Goal: Obtain resource: Obtain resource

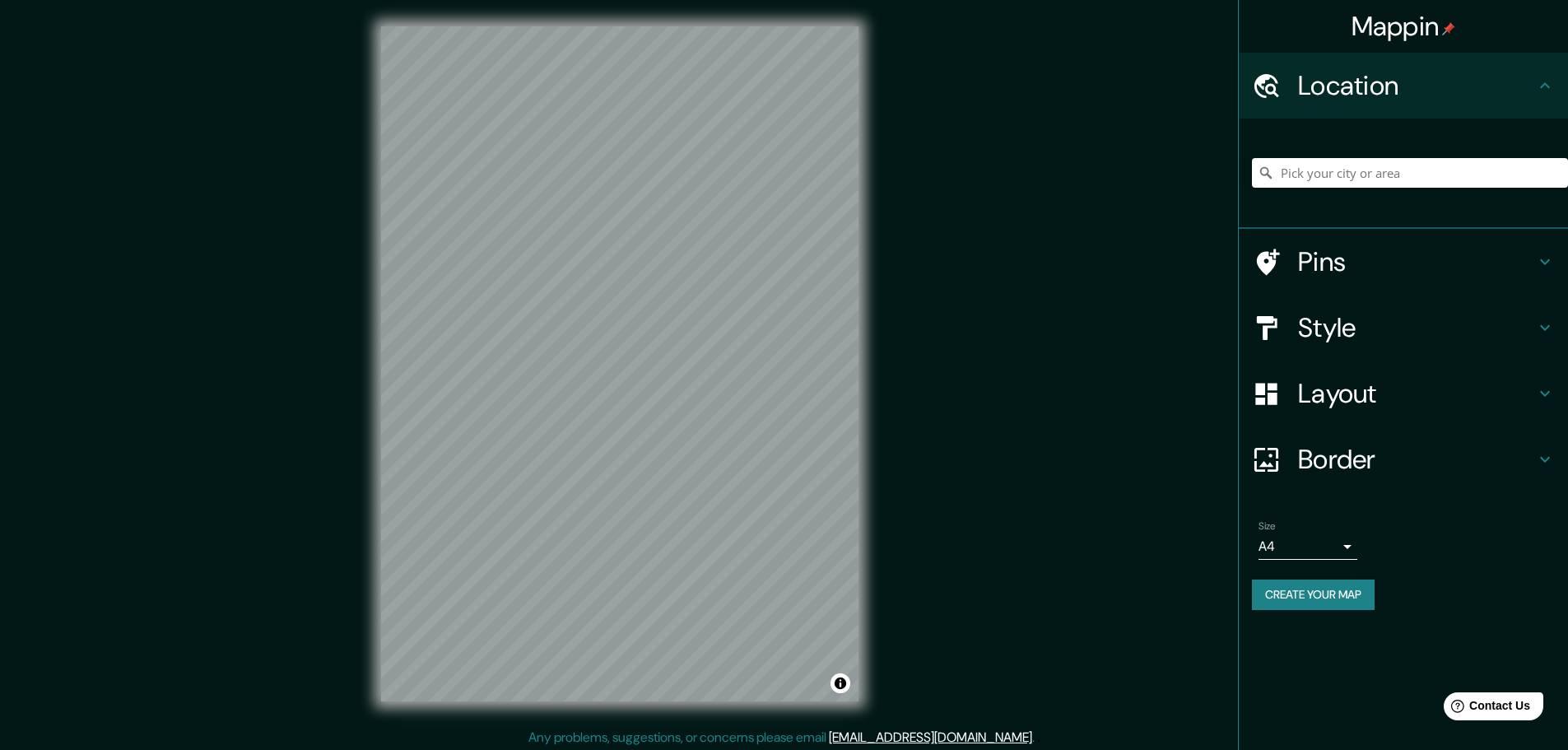
drag, startPoint x: 374, startPoint y: 373, endPoint x: 860, endPoint y: 477, distance: 497.0
click at [862, 480] on div "© Mapbox © OpenStreetMap Improve this map" at bounding box center [619, 364] width 530 height 728
click at [658, 286] on div "© Mapbox © OpenStreetMap Improve this map" at bounding box center [619, 364] width 530 height 728
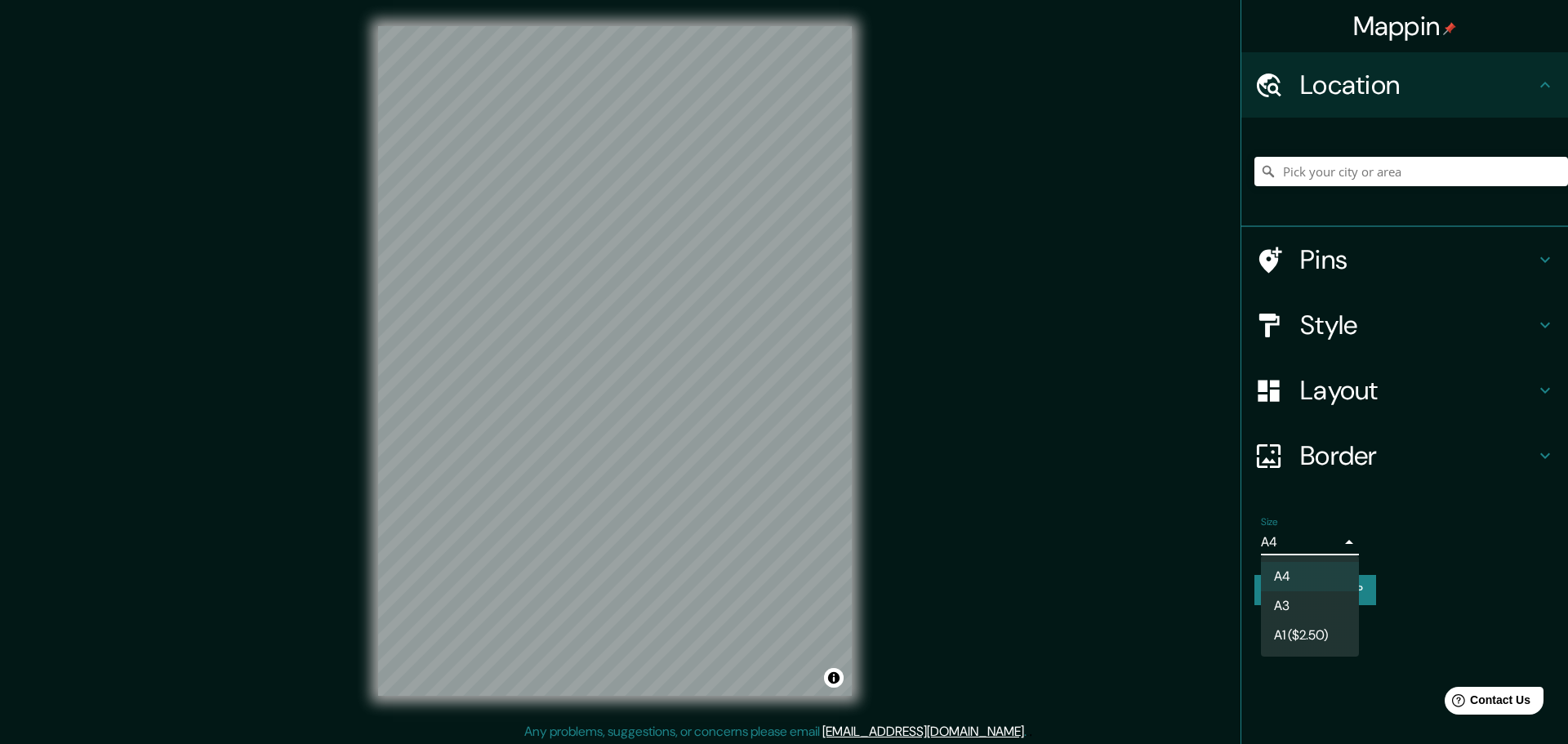
click at [1340, 547] on body "Mappin Location Pins Style Layout Border Choose a border. Hint : you can make l…" at bounding box center [784, 372] width 1568 height 744
click at [1311, 572] on li "A4" at bounding box center [1310, 576] width 98 height 30
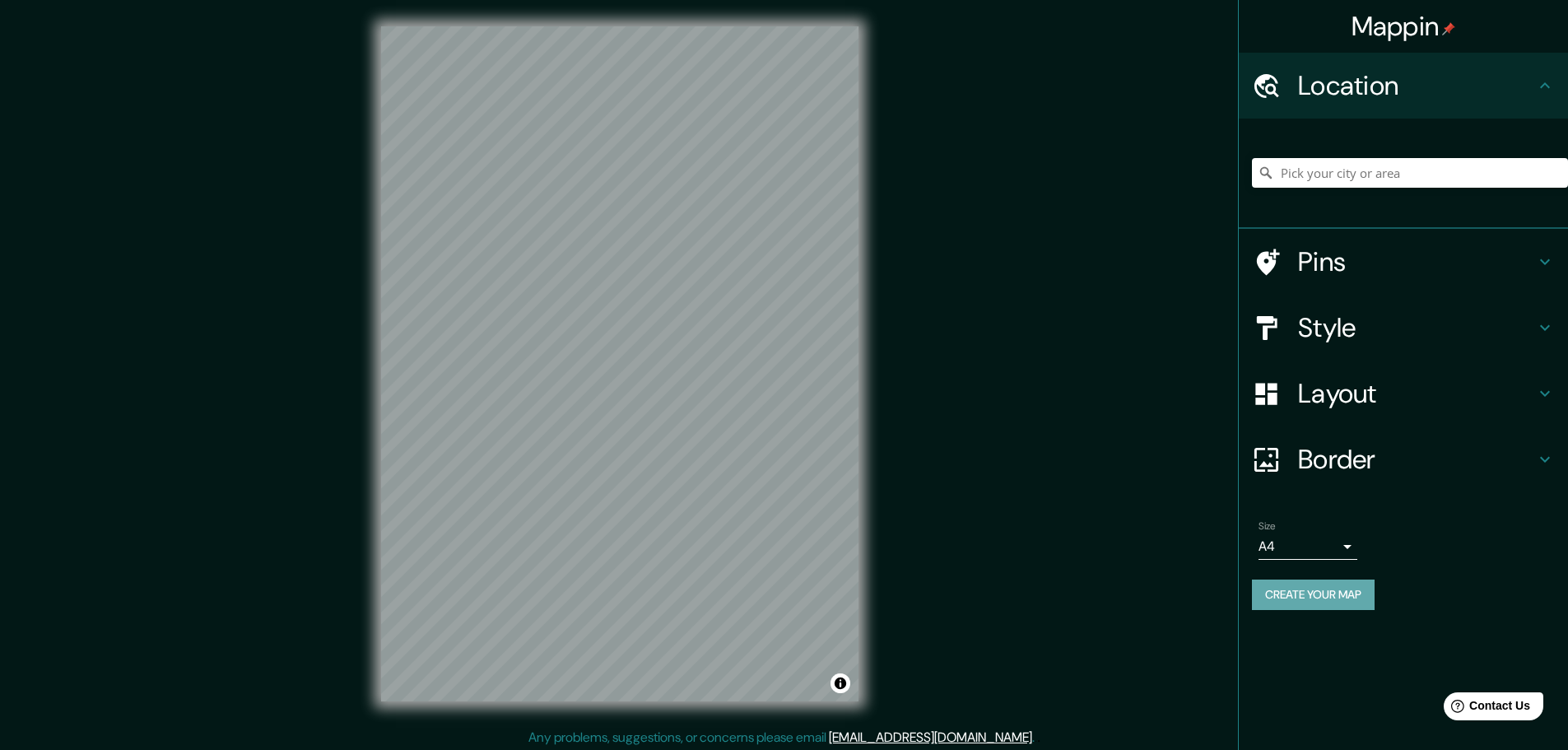
click at [1307, 580] on button "Create your map" at bounding box center [1313, 595] width 122 height 31
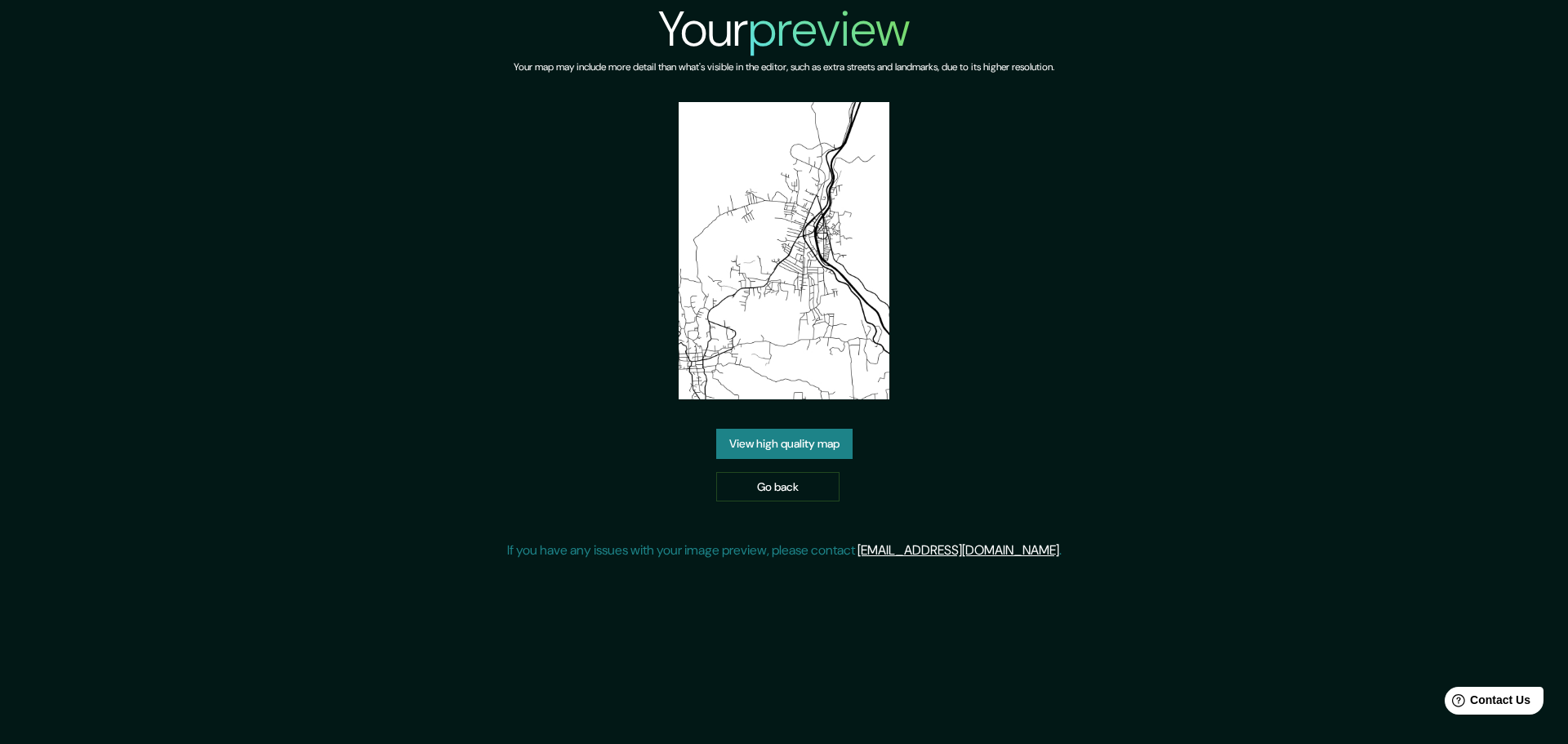
click at [1333, 173] on div "Your preview Your map may include more detail than what's visible in the editor…" at bounding box center [784, 287] width 1568 height 573
click at [812, 429] on link "View high quality map" at bounding box center [784, 444] width 137 height 31
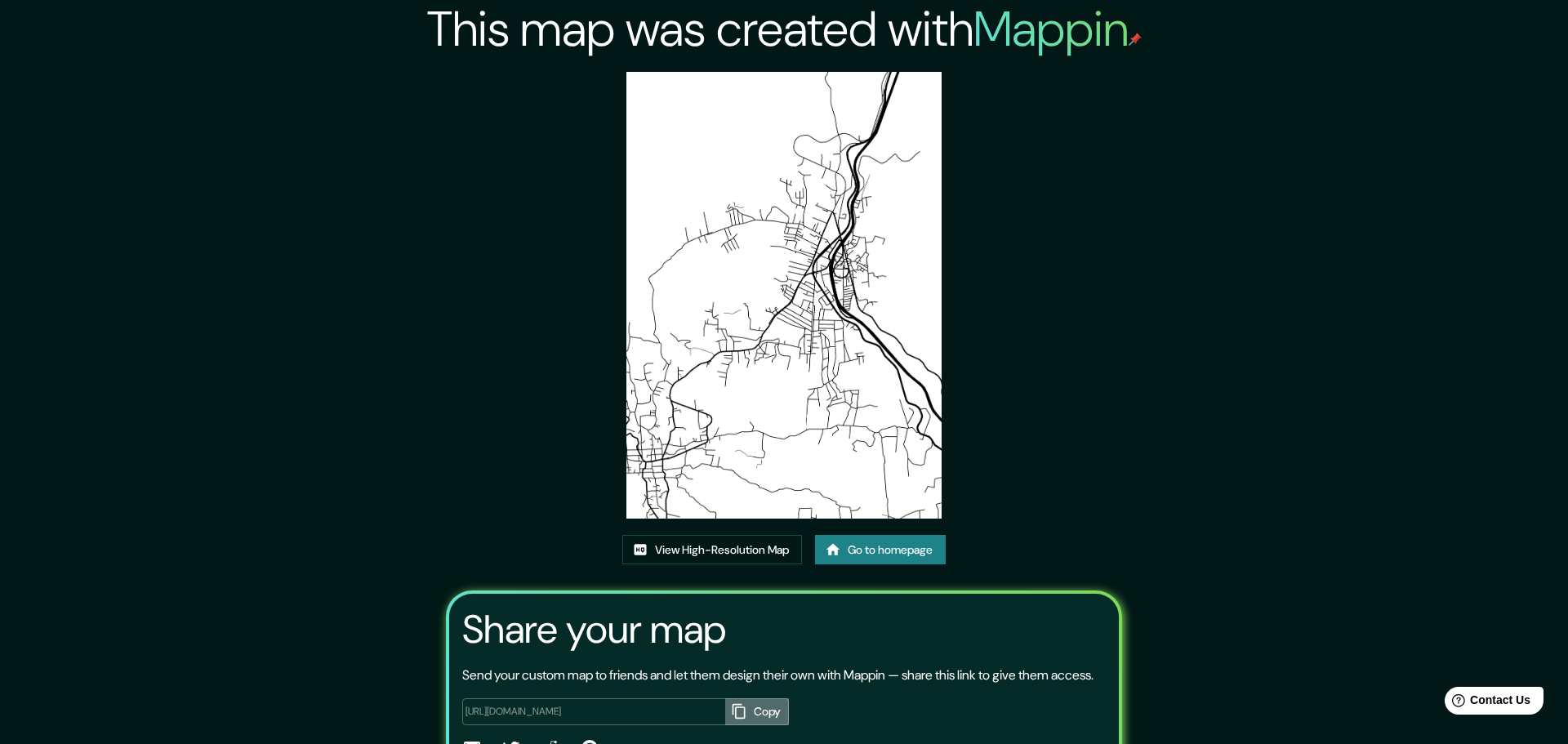
click at [761, 698] on button "Copy" at bounding box center [757, 712] width 64 height 27
click at [725, 698] on button "Copy" at bounding box center [757, 712] width 64 height 27
click at [735, 535] on link "View High-Resolution Map" at bounding box center [712, 550] width 180 height 31
click at [731, 703] on icon "button" at bounding box center [739, 711] width 16 height 16
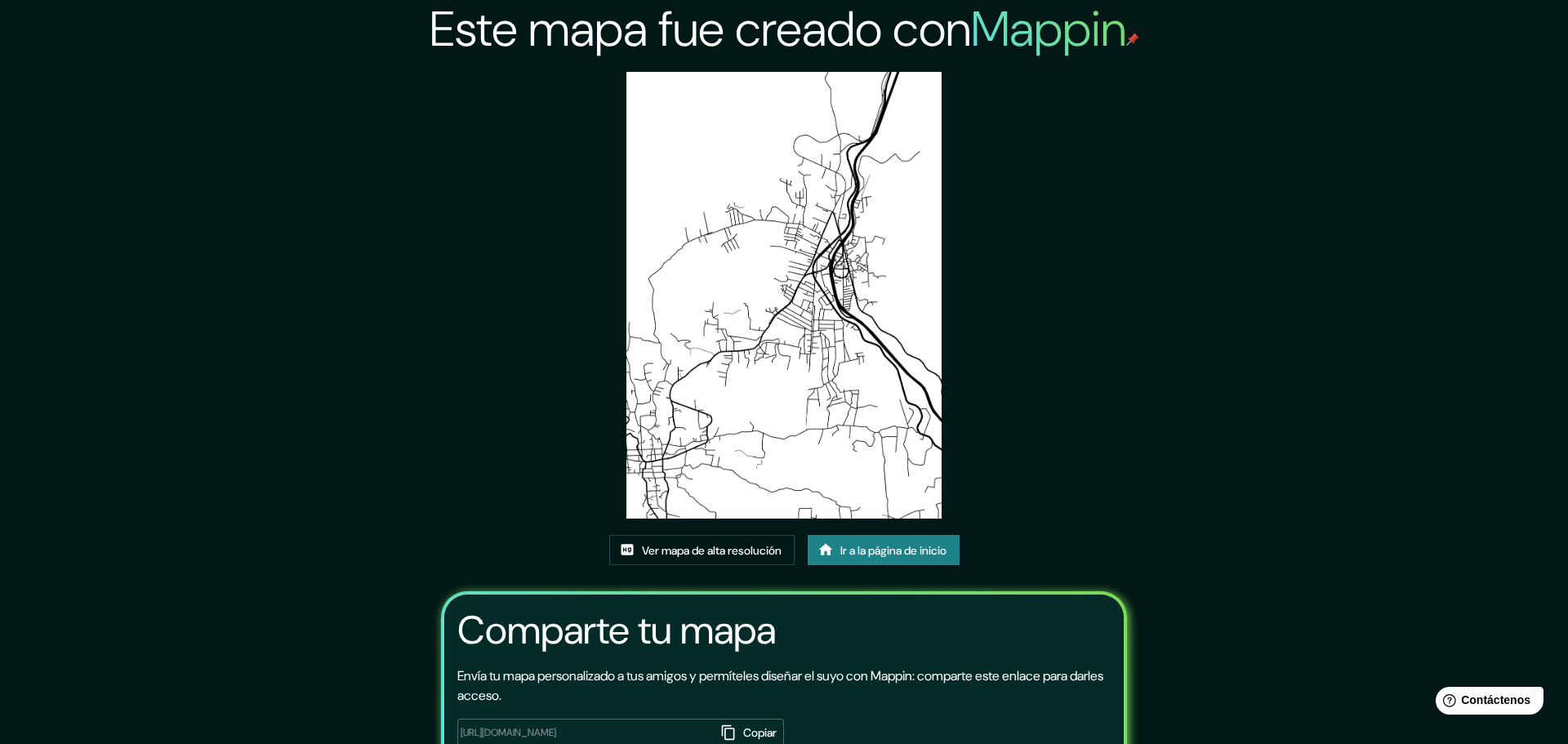
click at [756, 542] on font "Ver mapa de alta resolución" at bounding box center [712, 549] width 140 height 14
click at [386, 438] on div "Este mapa fue creado con Mappin Ver mapa de alta resolución Ir a la página de i…" at bounding box center [784, 372] width 1568 height 744
